Goal: Task Accomplishment & Management: Use online tool/utility

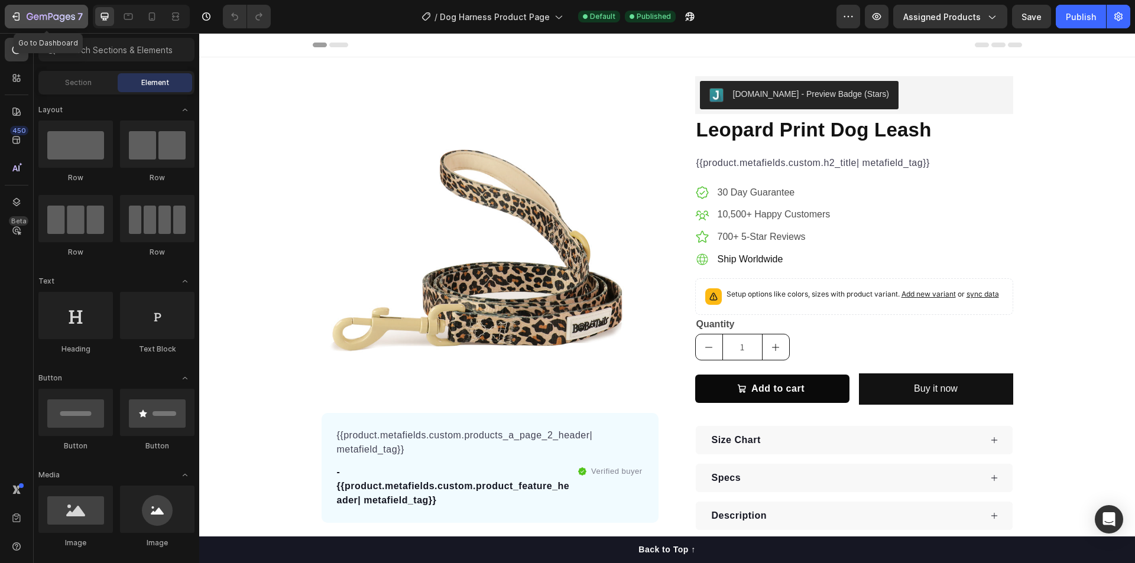
click at [12, 17] on icon "button" at bounding box center [16, 17] width 12 height 12
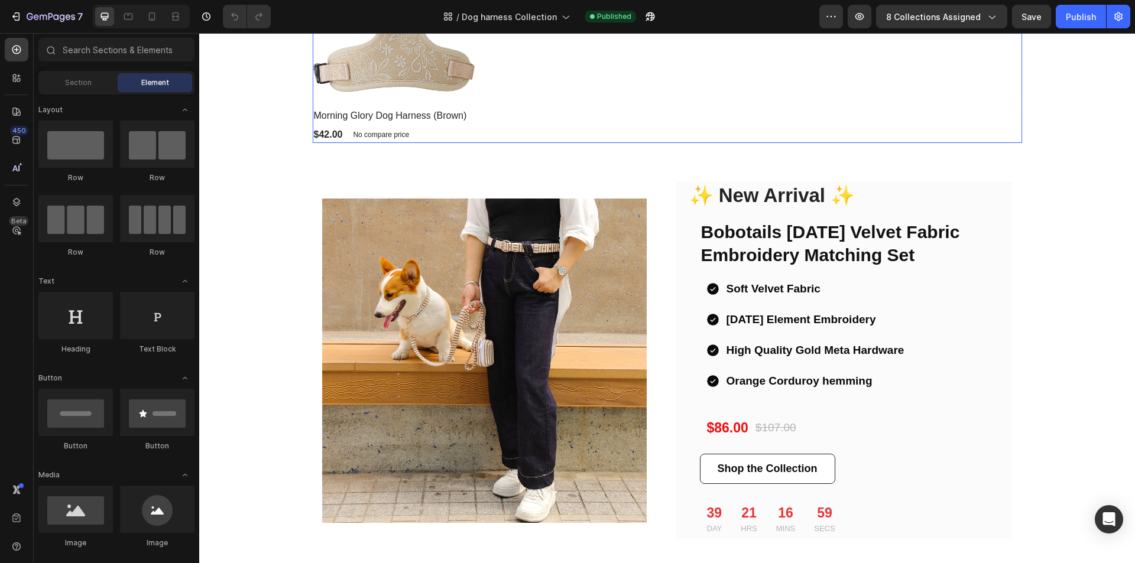
scroll to position [1786, 0]
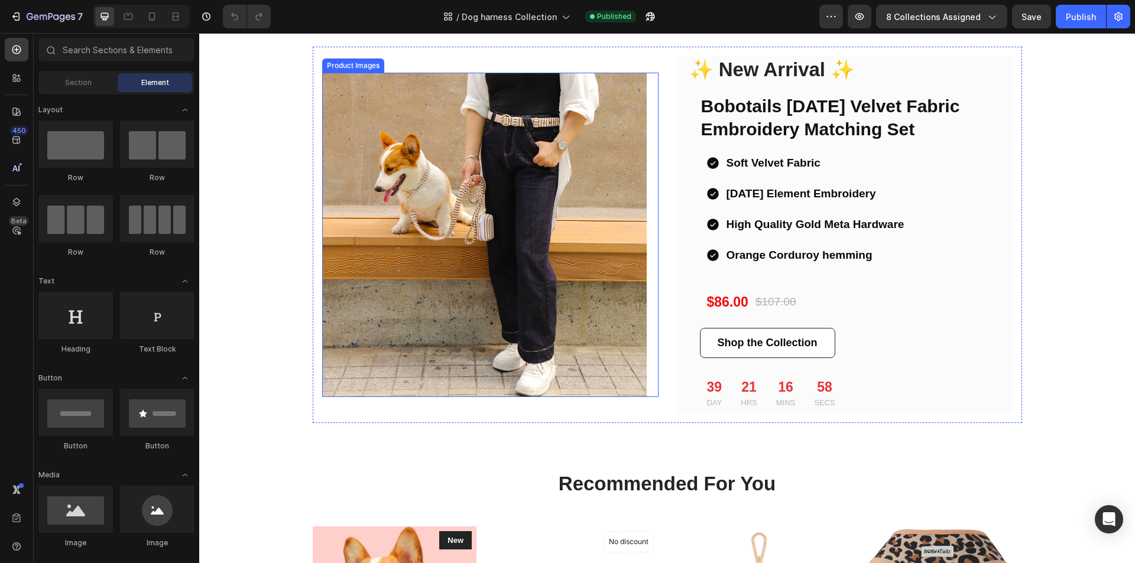
click at [575, 204] on img at bounding box center [484, 235] width 324 height 324
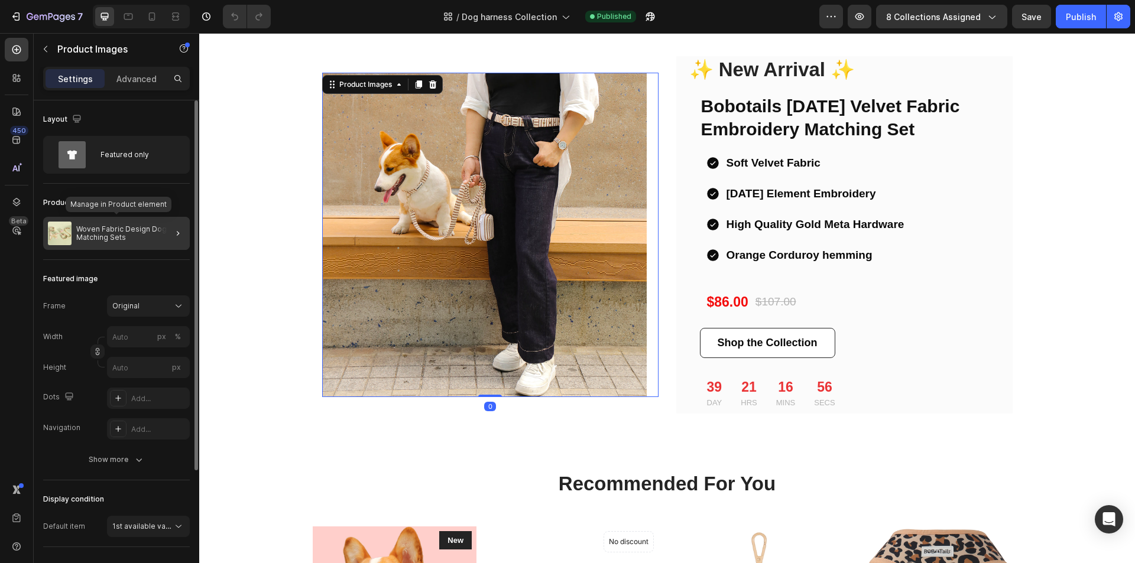
click at [141, 230] on p "Woven Fabric Design Dog Matching Sets" at bounding box center [130, 233] width 109 height 17
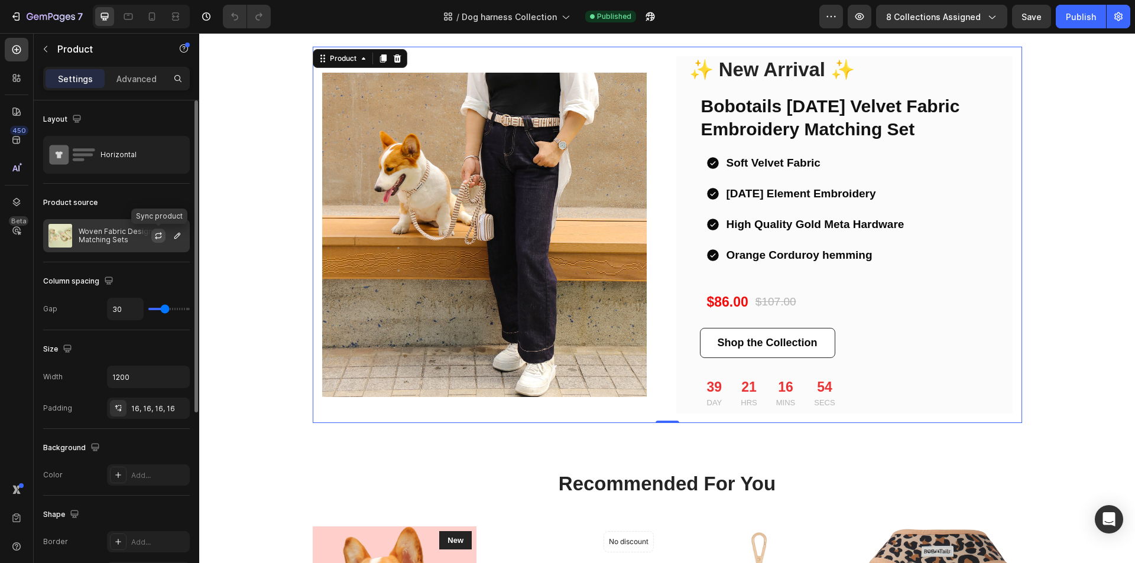
click at [162, 235] on icon "button" at bounding box center [158, 235] width 9 height 9
click at [174, 234] on icon "button" at bounding box center [177, 235] width 9 height 9
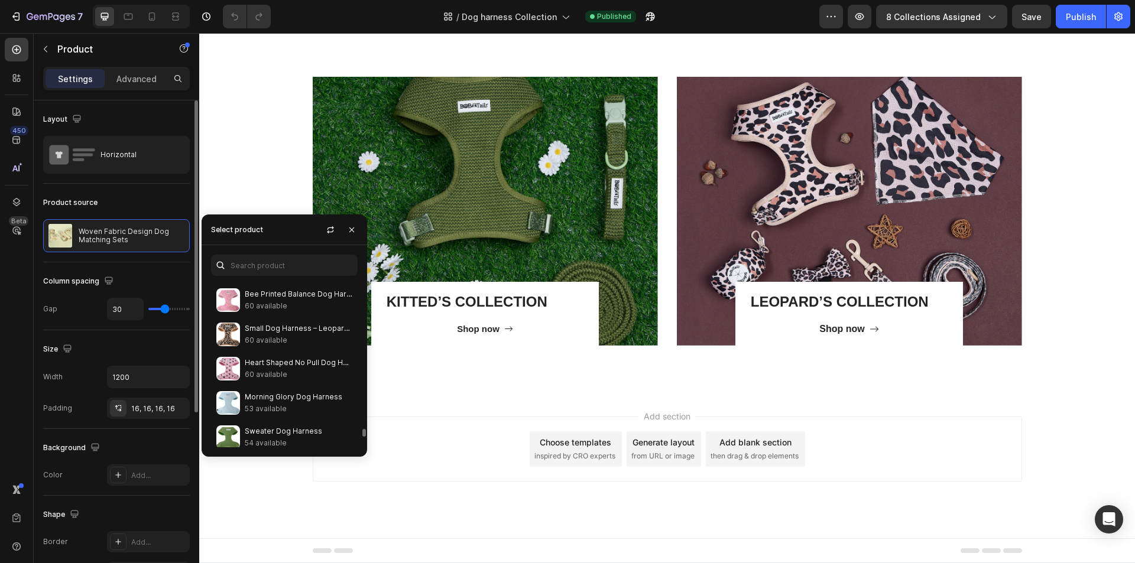
scroll to position [3226, 0]
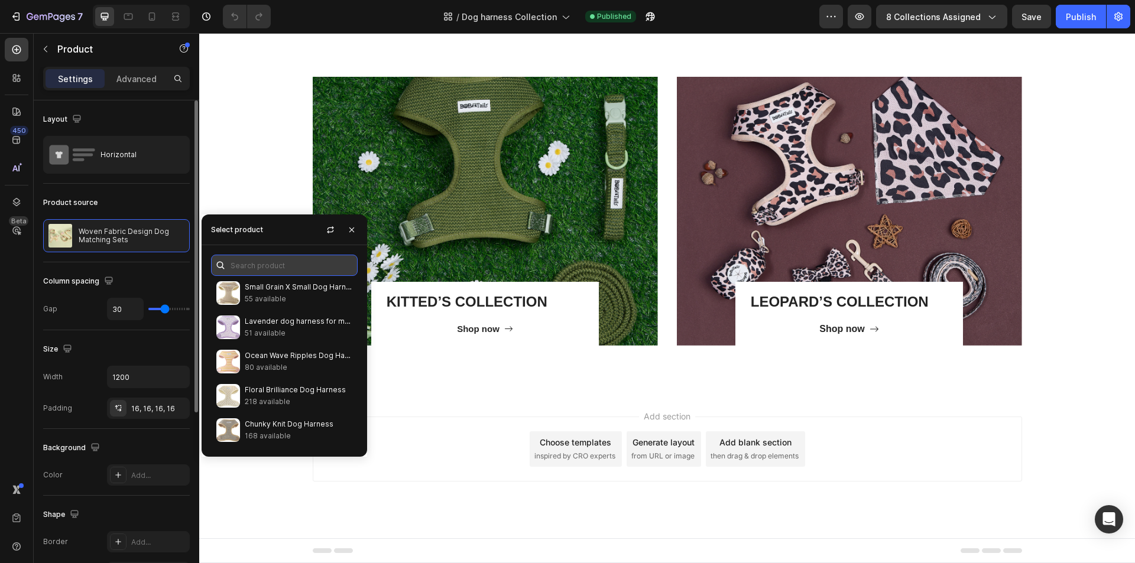
click at [246, 268] on input "text" at bounding box center [284, 265] width 147 height 21
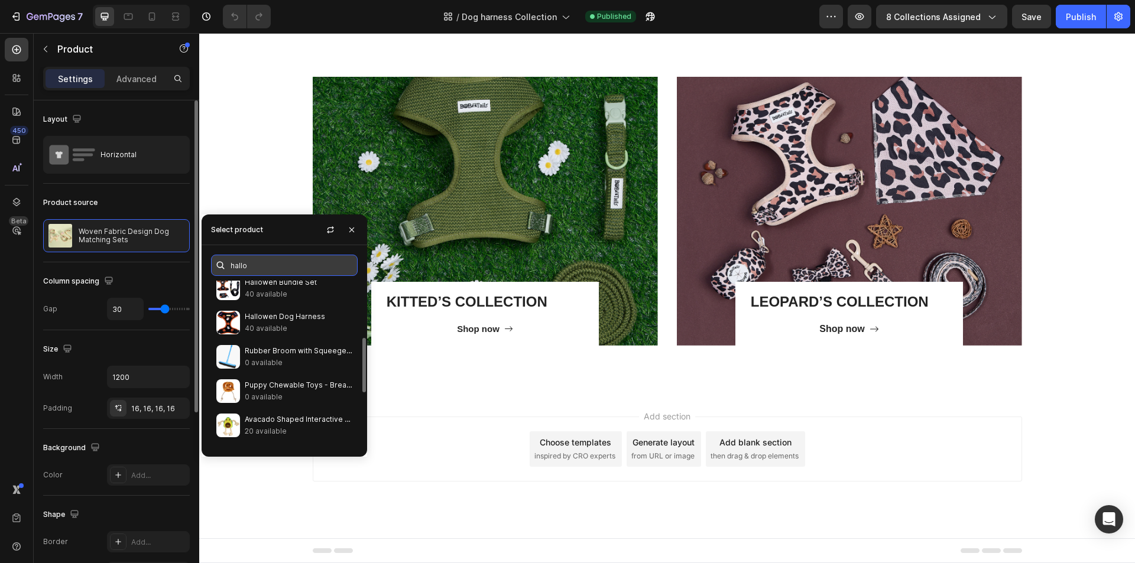
scroll to position [0, 0]
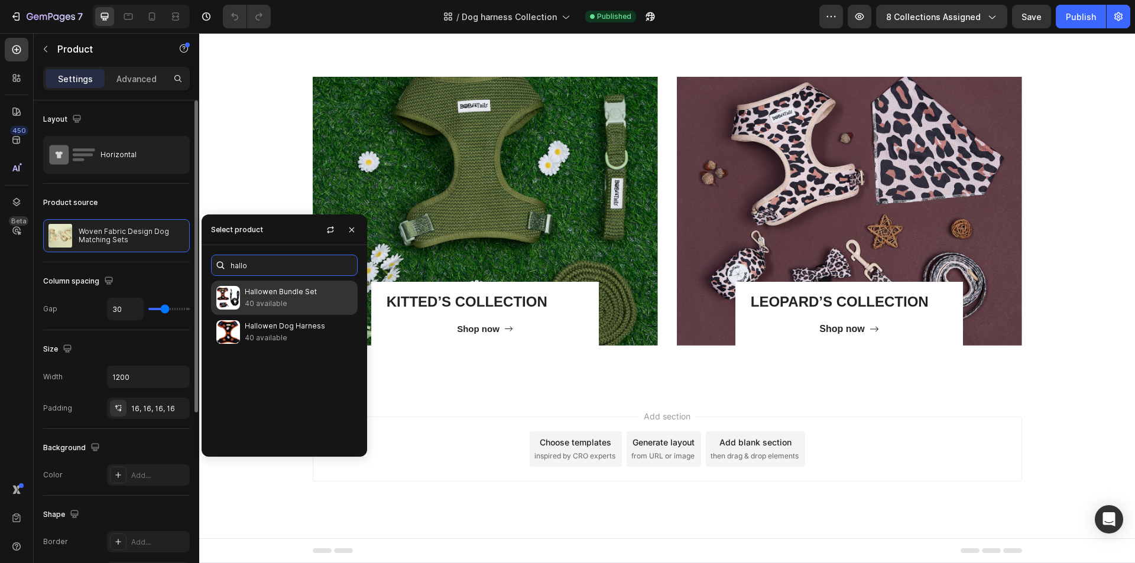
type input "hallo"
click at [261, 295] on p "Hallowen Bundle Set" at bounding box center [299, 292] width 108 height 12
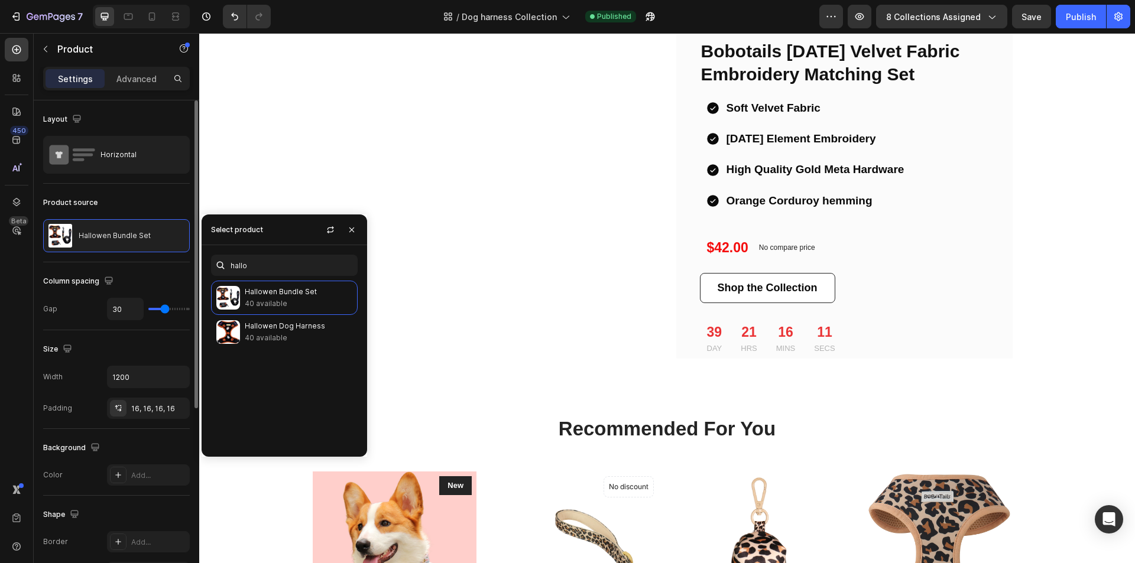
scroll to position [207, 0]
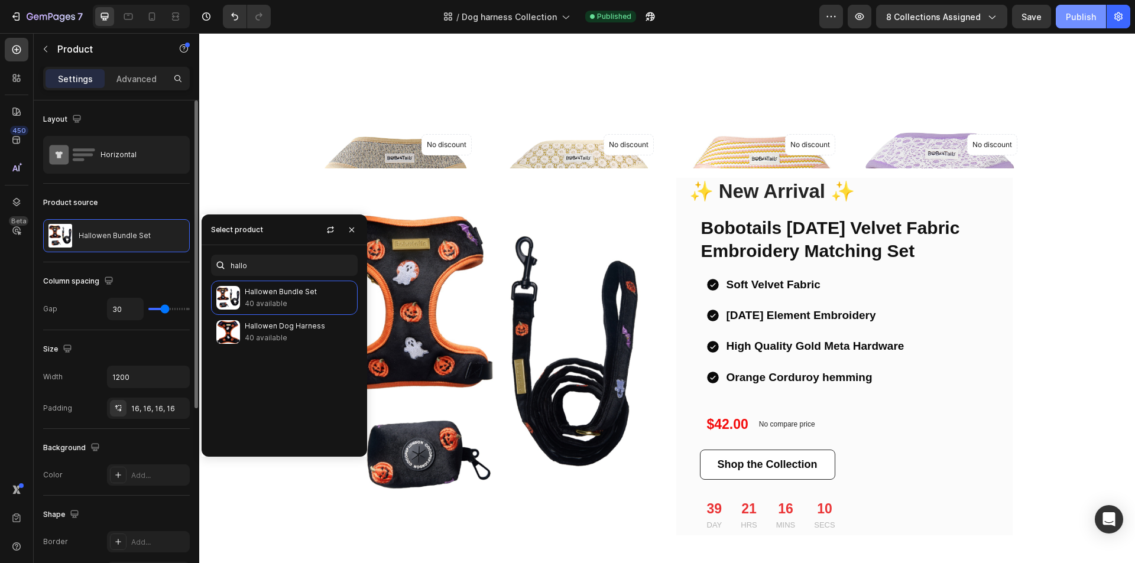
click at [1086, 20] on div "Publish" at bounding box center [1080, 17] width 30 height 12
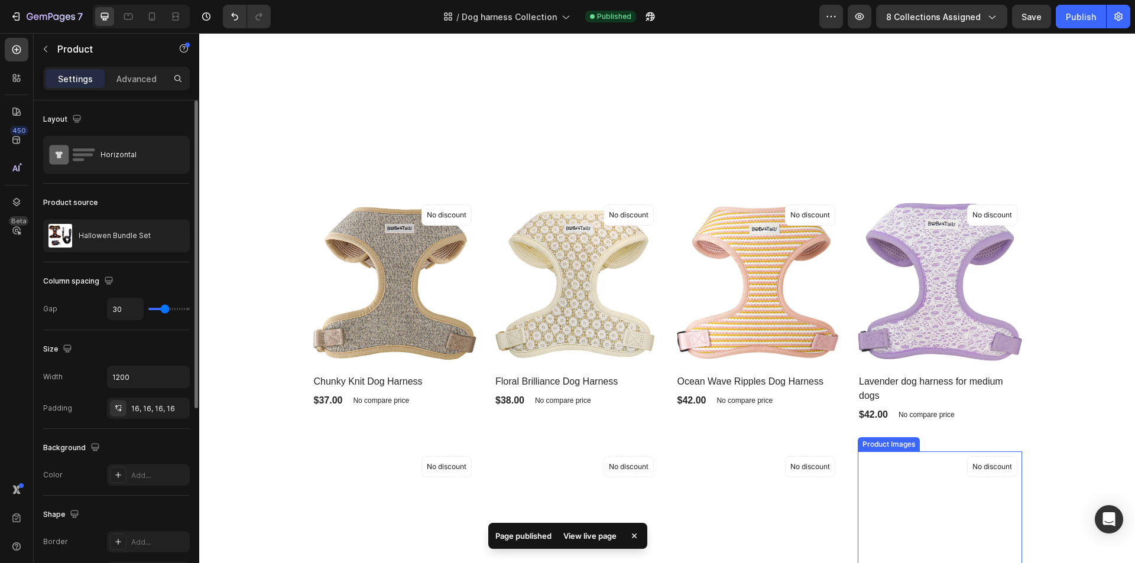
scroll to position [59, 0]
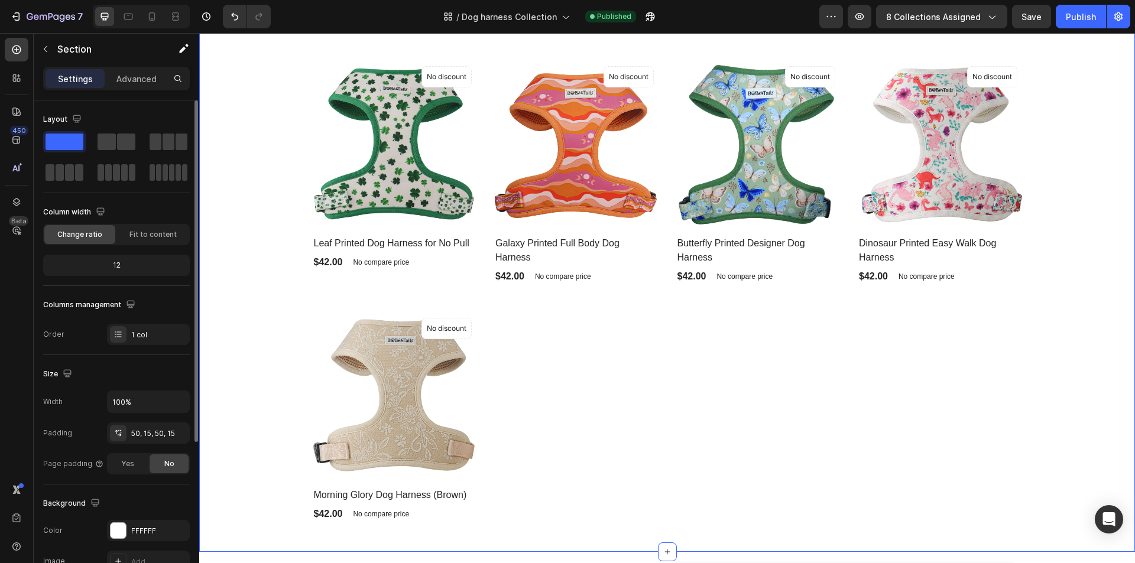
scroll to position [1300, 0]
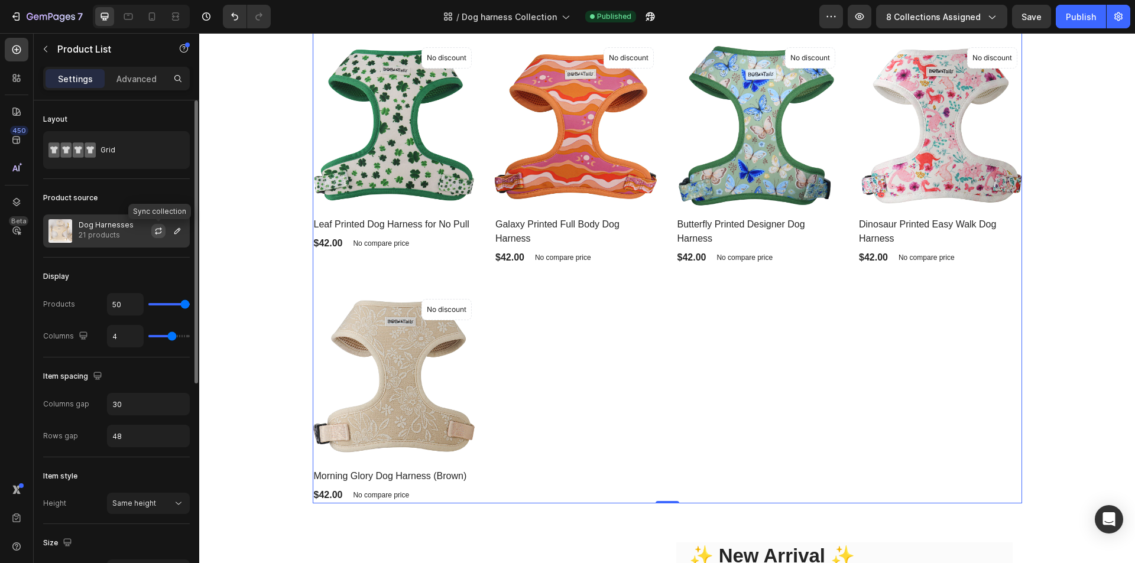
click at [160, 230] on icon "button" at bounding box center [158, 230] width 9 height 9
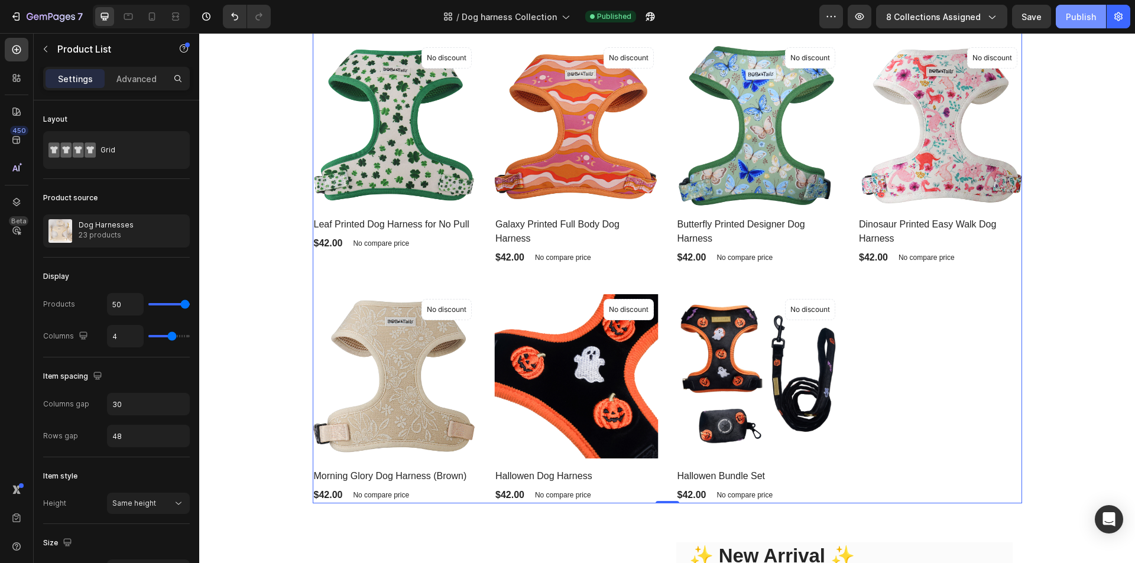
click at [1072, 17] on div "Publish" at bounding box center [1080, 17] width 30 height 12
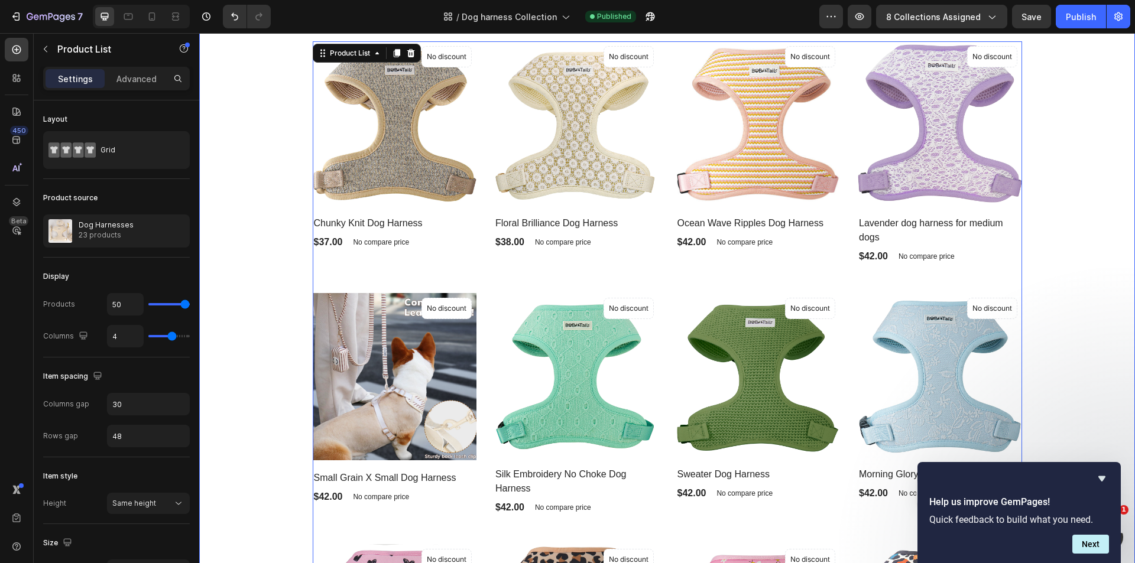
scroll to position [0, 0]
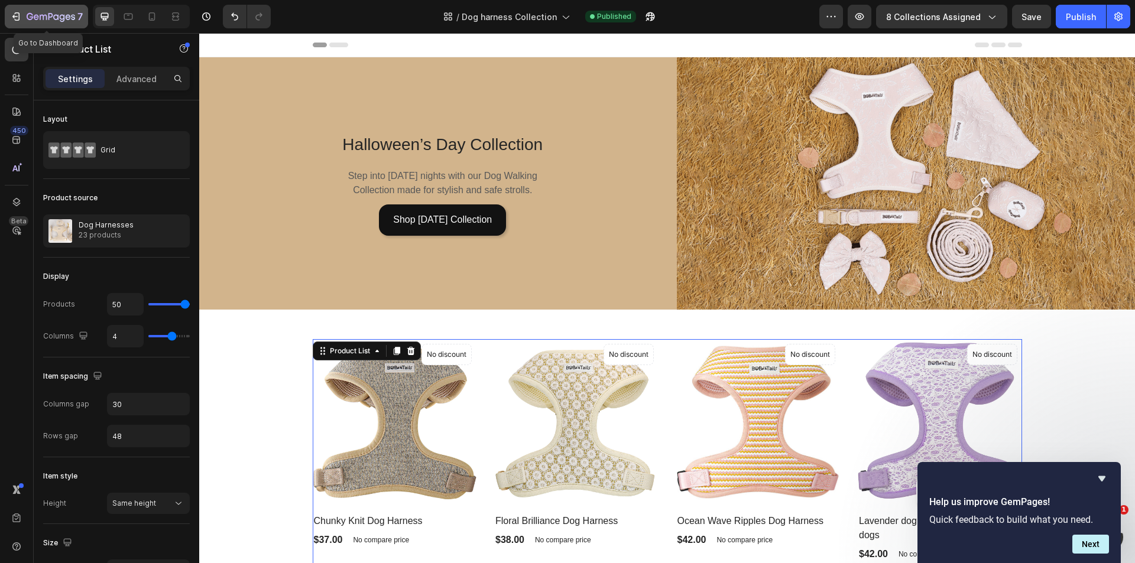
click at [15, 12] on icon "button" at bounding box center [16, 17] width 12 height 12
